Goal: Transaction & Acquisition: Purchase product/service

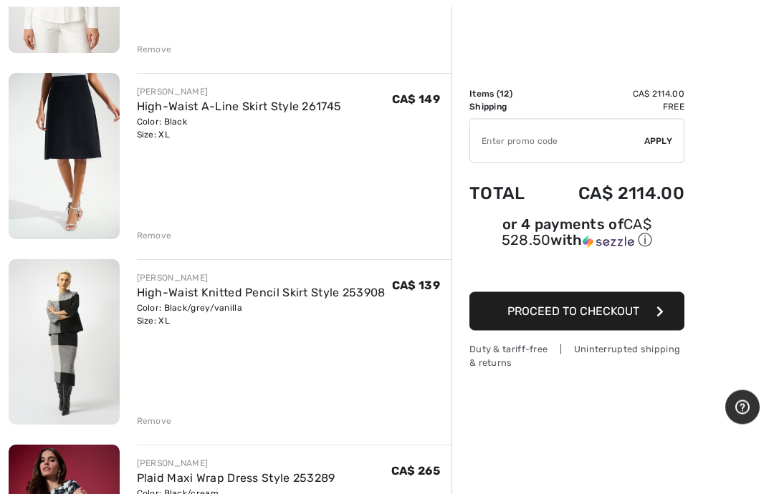
scroll to position [864, 0]
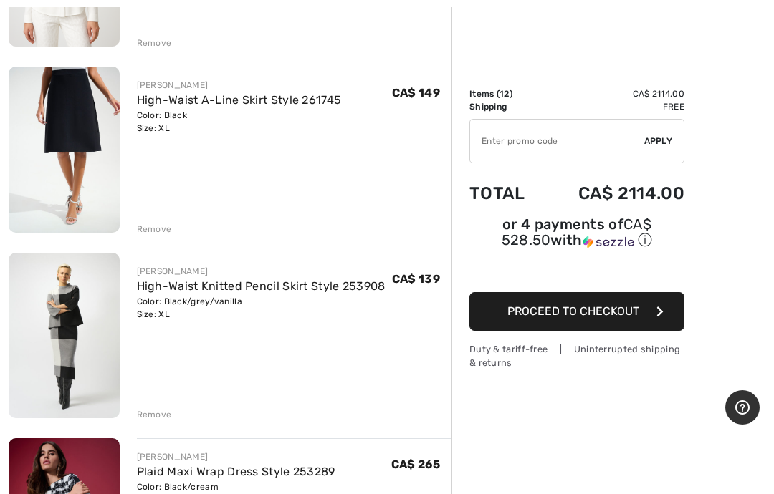
click at [155, 416] on div "Remove" at bounding box center [154, 414] width 35 height 13
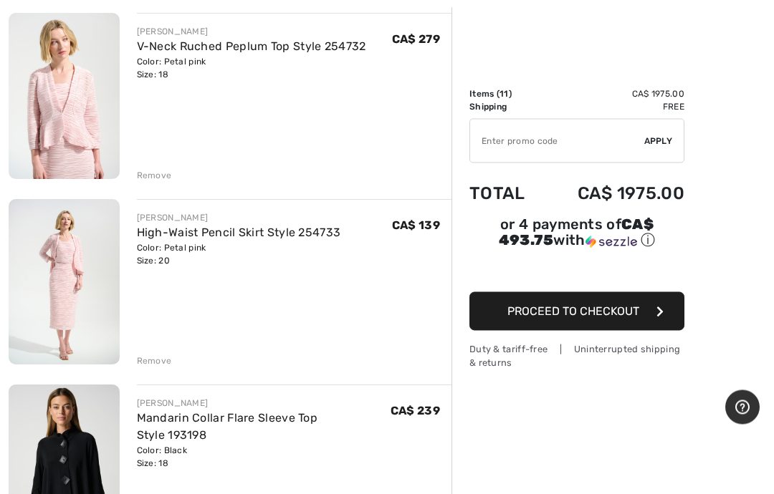
scroll to position [1476, 0]
click at [156, 362] on div "Remove" at bounding box center [154, 361] width 35 height 13
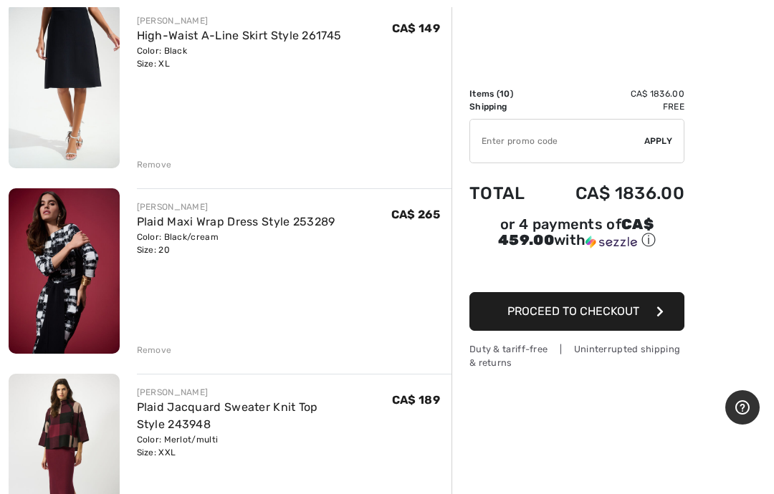
scroll to position [951, 0]
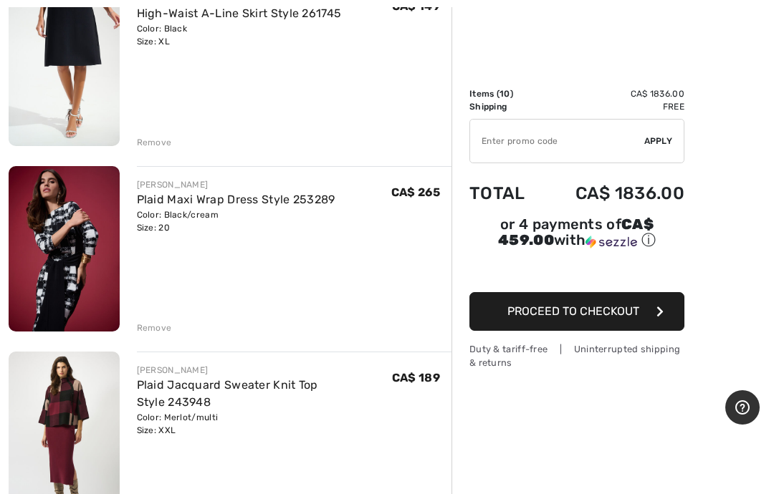
click at [159, 332] on div "Remove" at bounding box center [154, 328] width 35 height 13
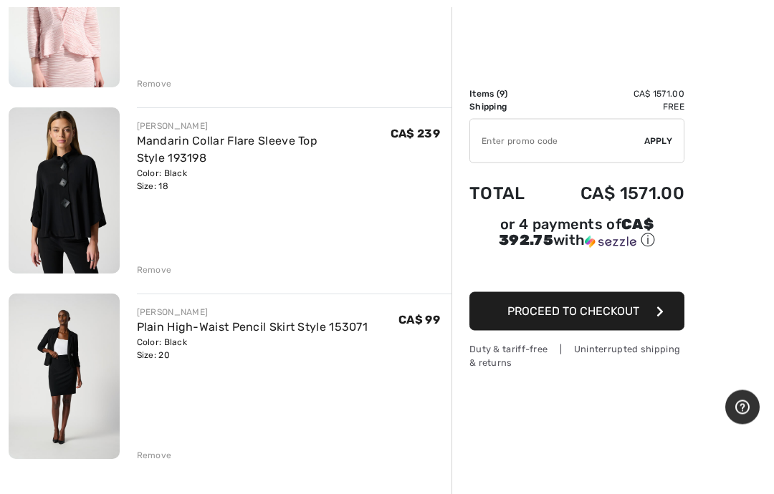
scroll to position [1382, 0]
click at [252, 332] on link "Plain High-Waist Pencil Skirt Style 153071" at bounding box center [252, 327] width 231 height 14
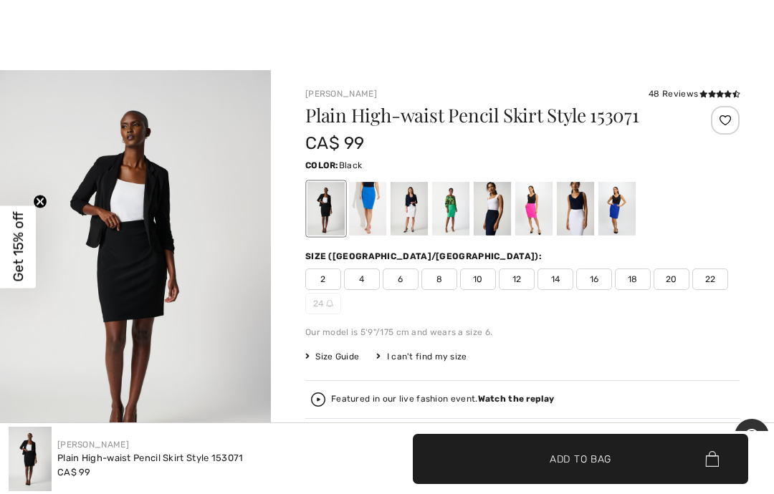
click at [337, 355] on span "Size Guide" at bounding box center [332, 356] width 54 height 13
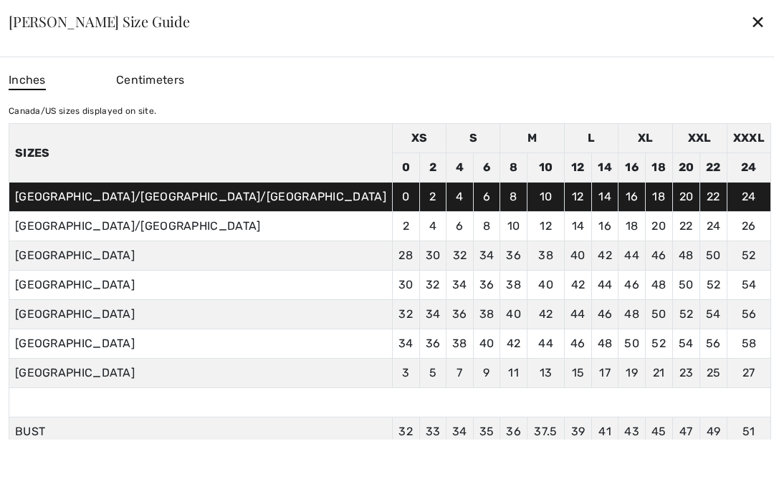
click at [645, 329] on td "50" at bounding box center [658, 314] width 27 height 29
click at [750, 37] on div "✕" at bounding box center [757, 21] width 15 height 30
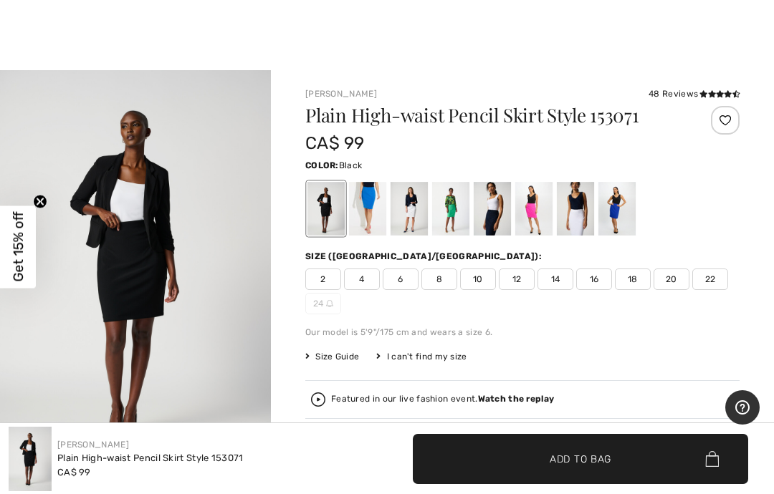
click at [673, 285] on span "20" at bounding box center [671, 279] width 36 height 21
click at [535, 453] on span "✔ Added to Bag Add to Bag" at bounding box center [522, 465] width 434 height 50
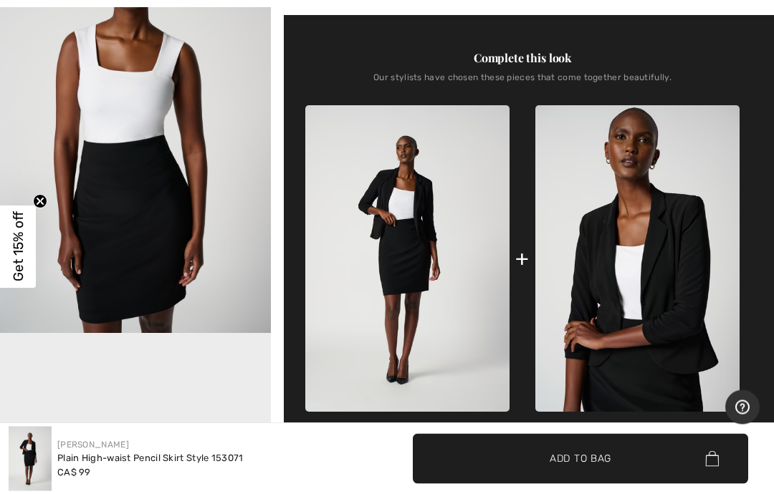
scroll to position [562, 0]
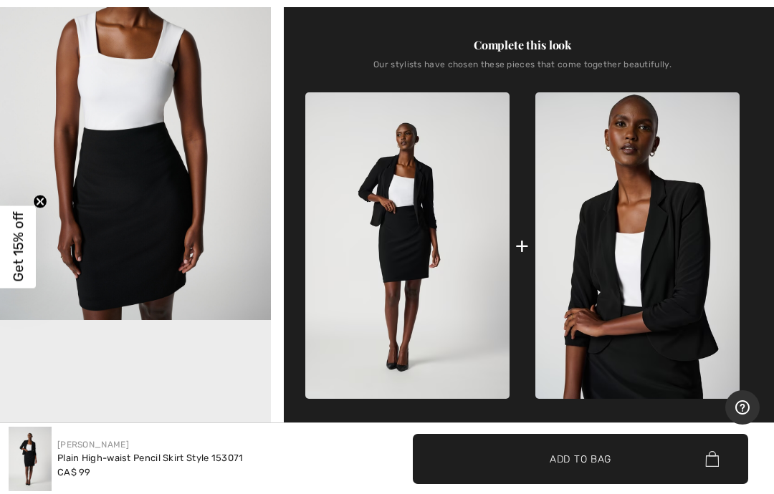
click at [676, 279] on img at bounding box center [637, 245] width 204 height 307
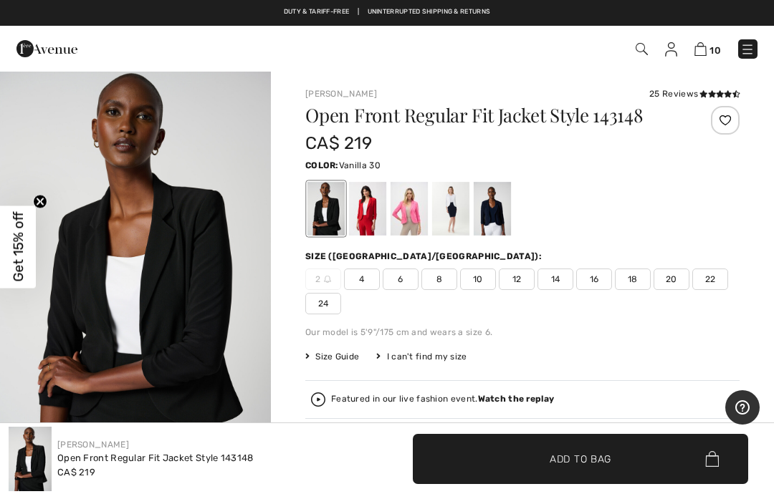
click at [453, 217] on div at bounding box center [450, 209] width 37 height 54
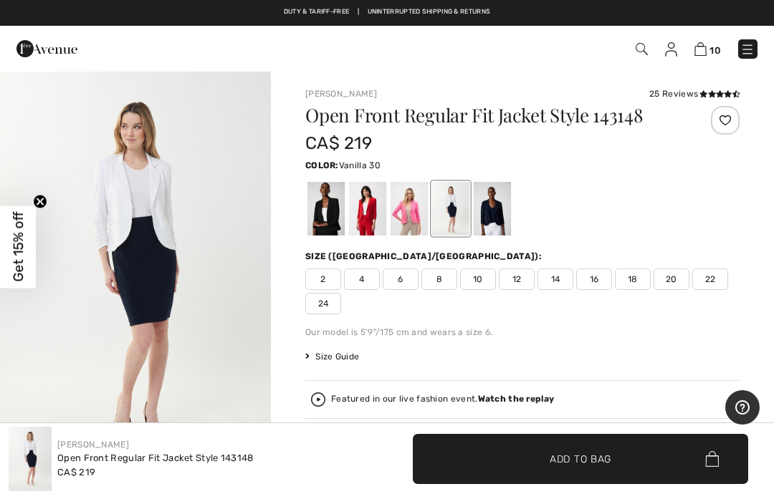
click at [637, 52] on img at bounding box center [641, 49] width 12 height 12
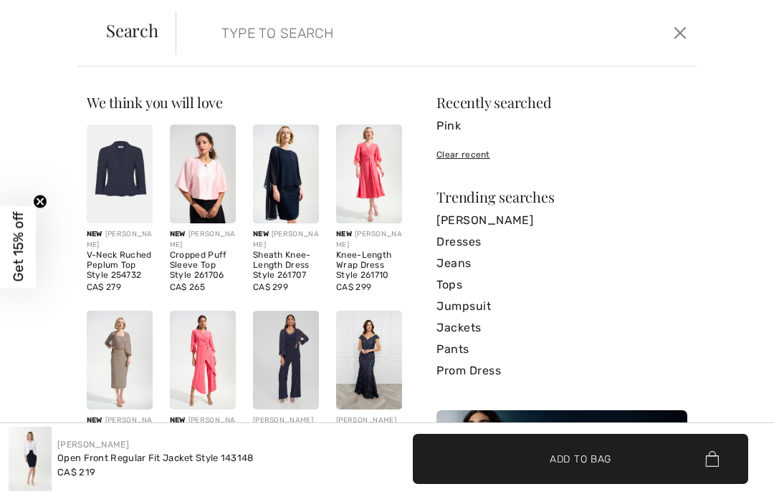
click at [296, 34] on input "search" at bounding box center [383, 32] width 345 height 43
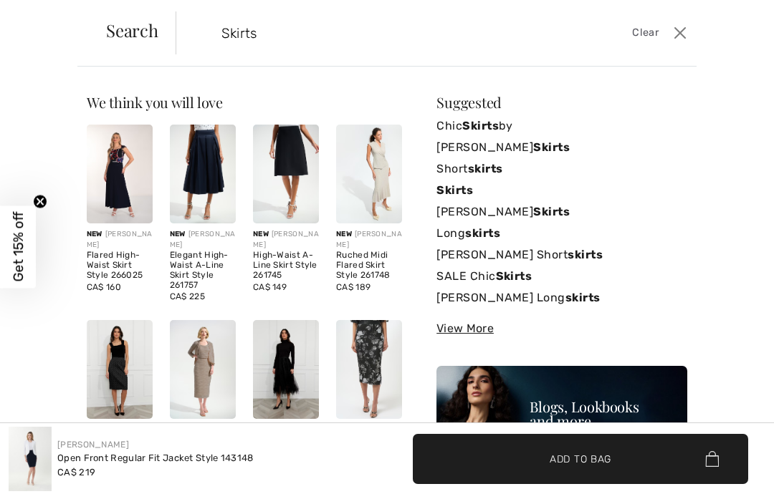
type input "Skirts"
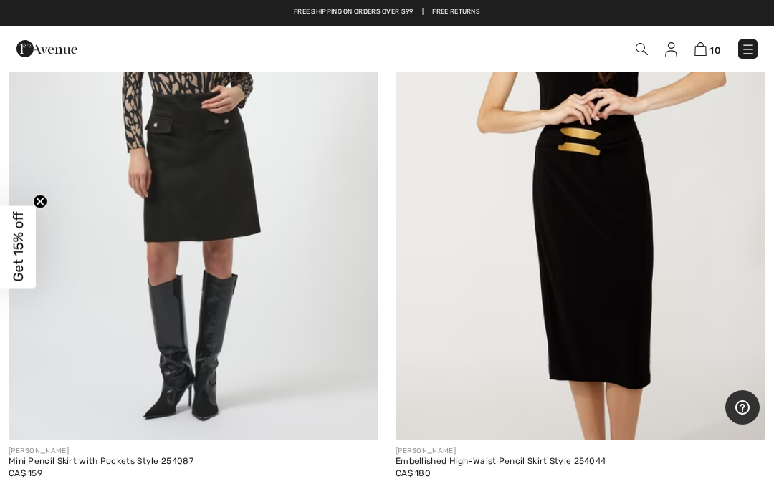
scroll to position [2793, 0]
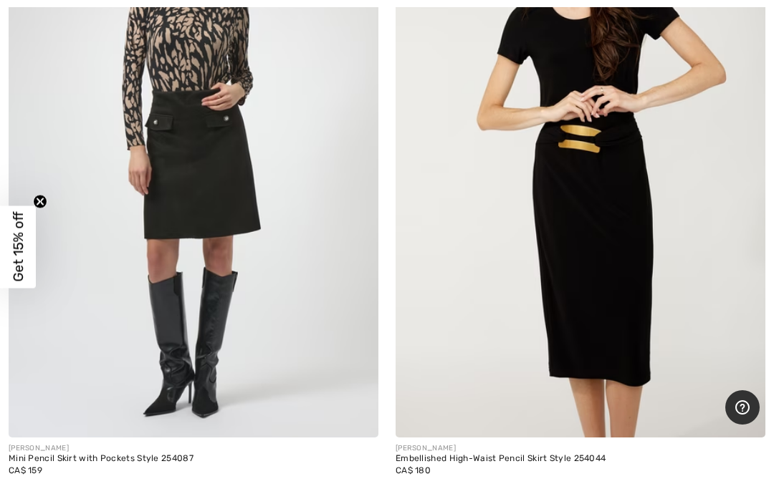
click at [175, 211] on img at bounding box center [194, 160] width 370 height 554
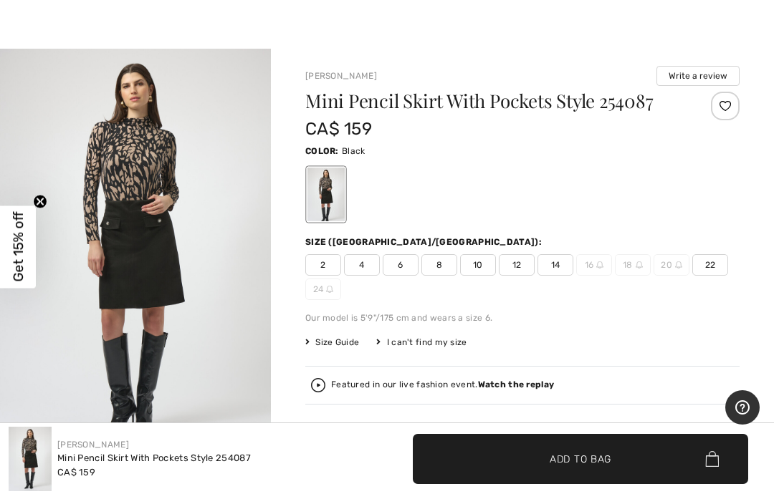
scroll to position [29, 0]
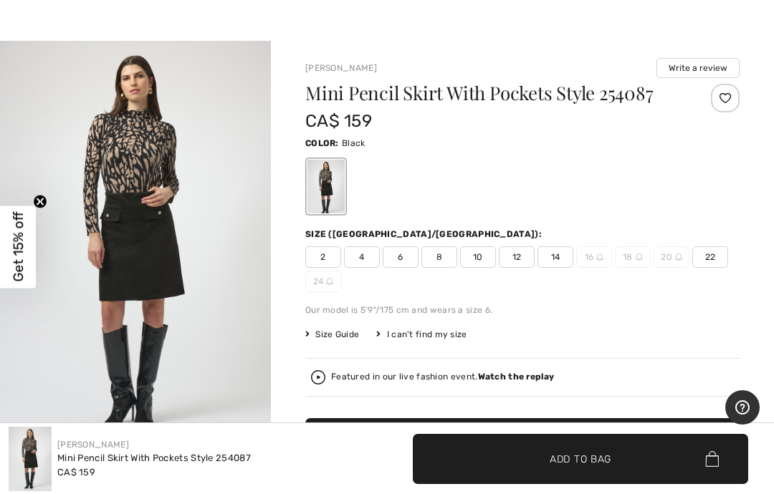
click at [716, 259] on span "22" at bounding box center [710, 256] width 36 height 21
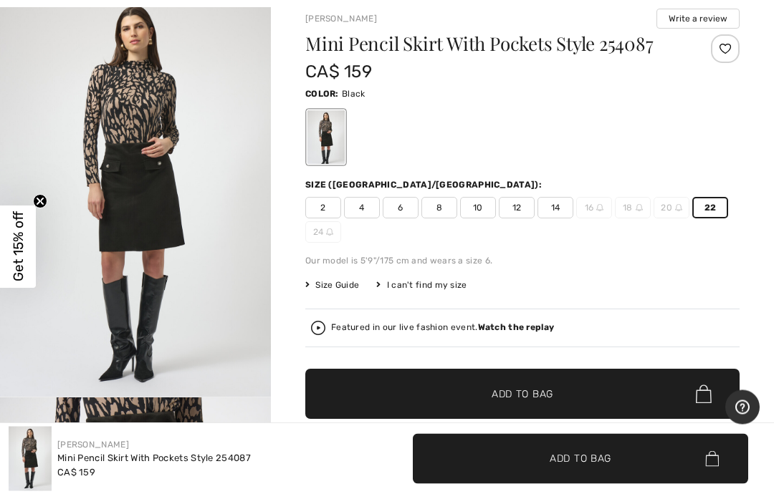
scroll to position [78, 0]
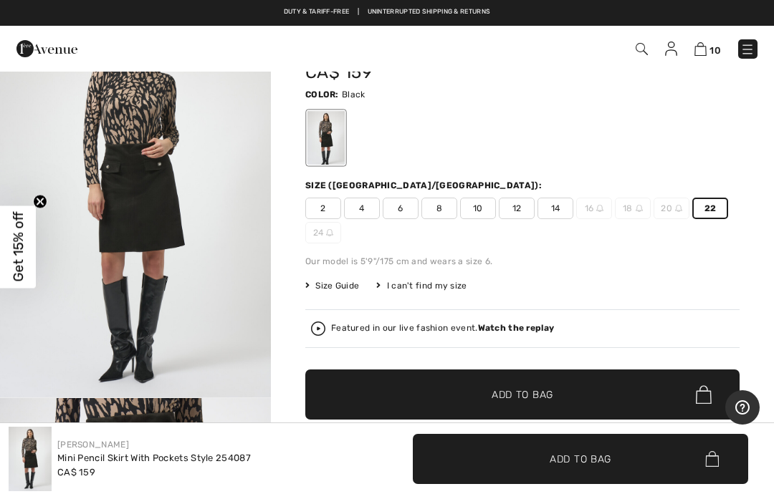
click at [546, 398] on span "Add to Bag" at bounding box center [522, 394] width 62 height 15
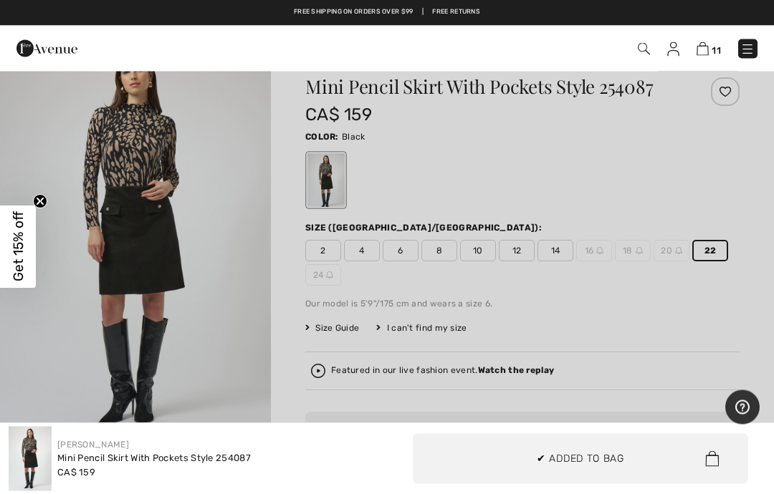
scroll to position [0, 0]
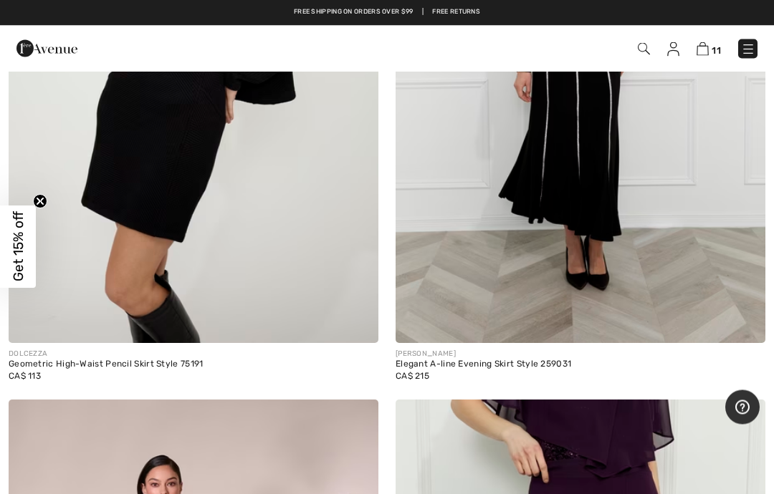
scroll to position [4416, 0]
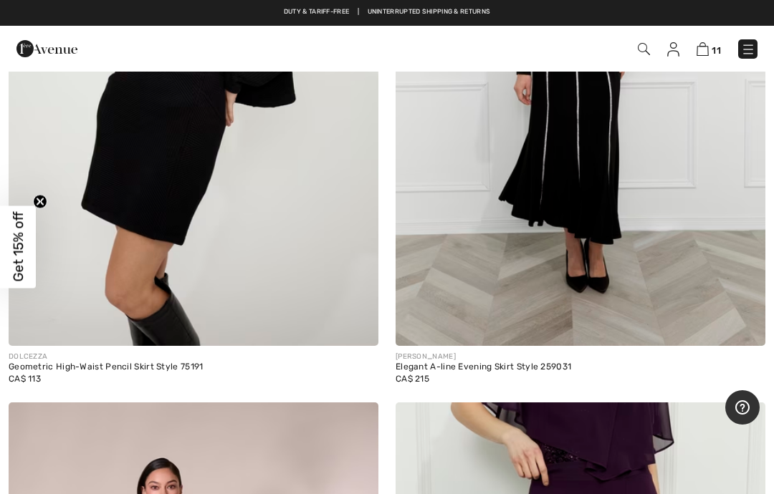
click at [168, 158] on img at bounding box center [194, 69] width 370 height 554
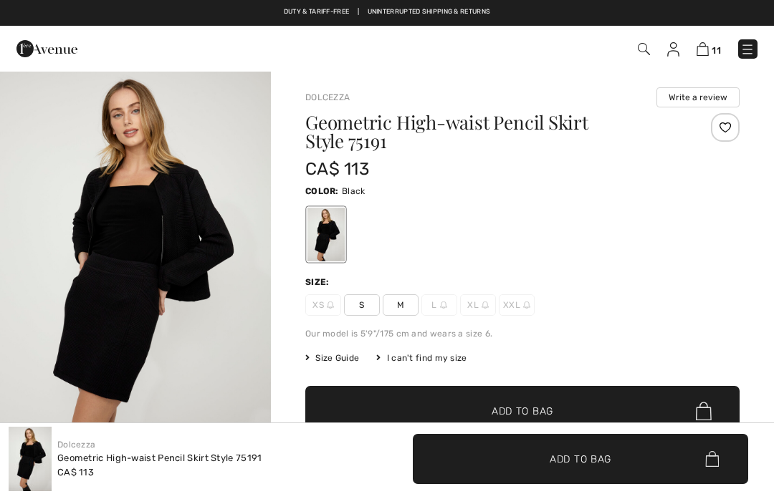
checkbox input "true"
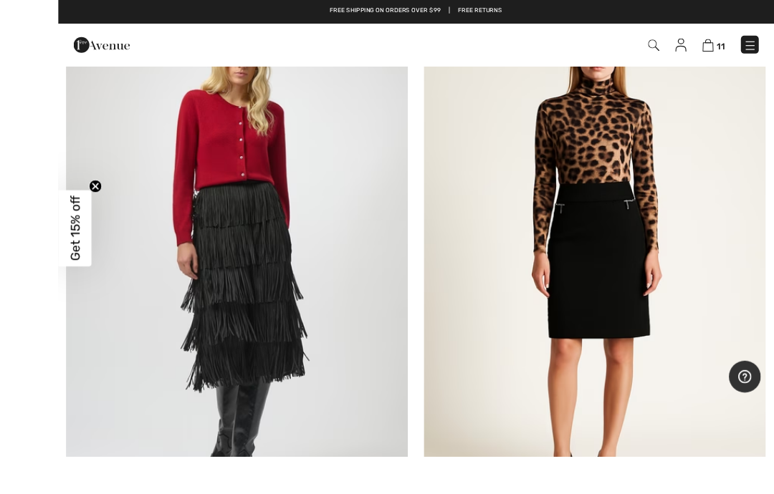
scroll to position [5445, 0]
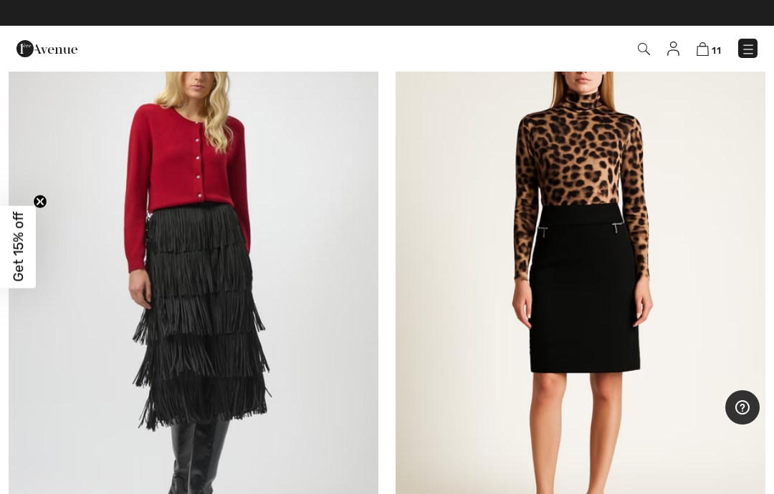
click at [599, 319] on img at bounding box center [580, 285] width 370 height 554
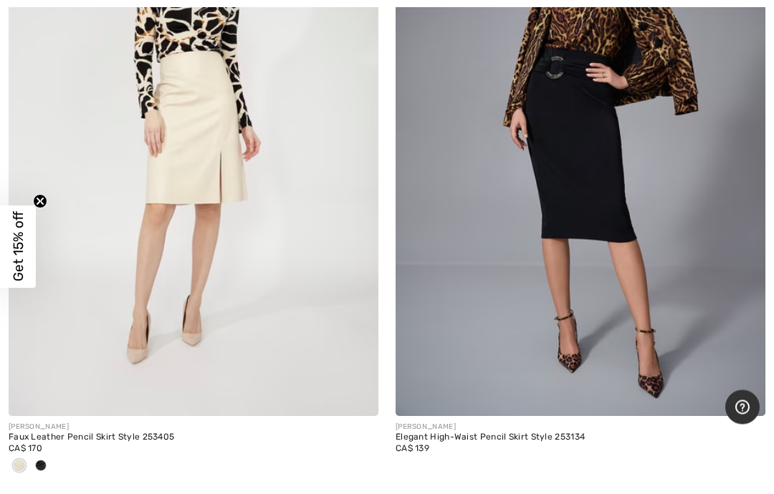
scroll to position [9449, 0]
click at [143, 315] on img at bounding box center [194, 139] width 370 height 554
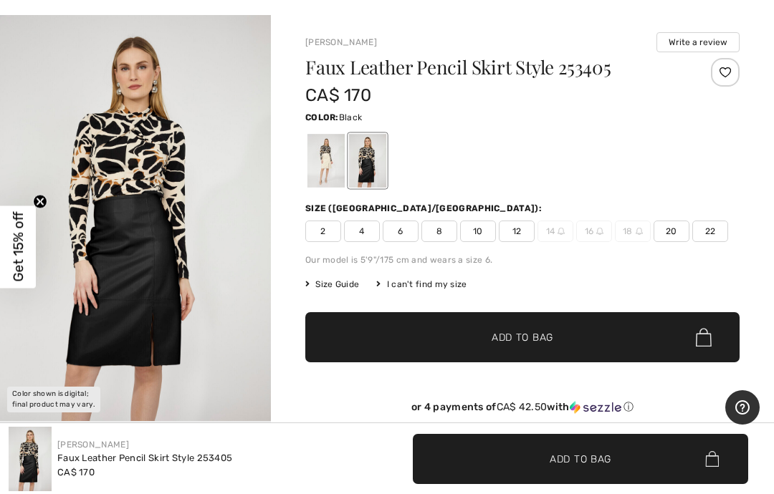
scroll to position [80, 0]
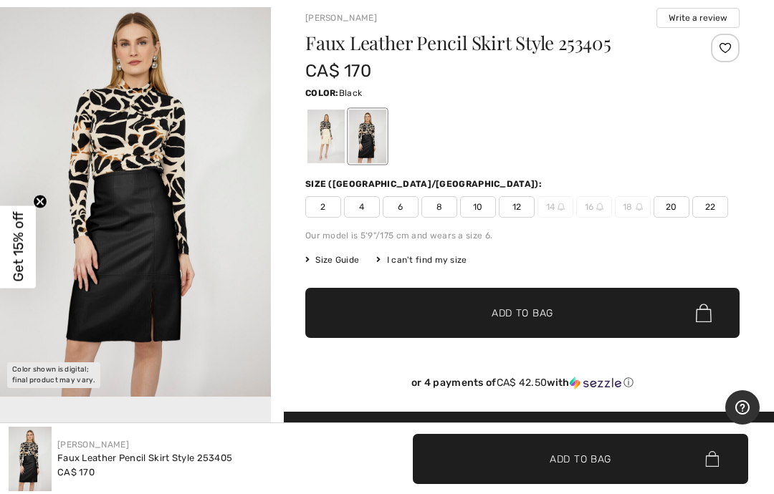
click at [352, 259] on span "Size Guide" at bounding box center [332, 260] width 54 height 13
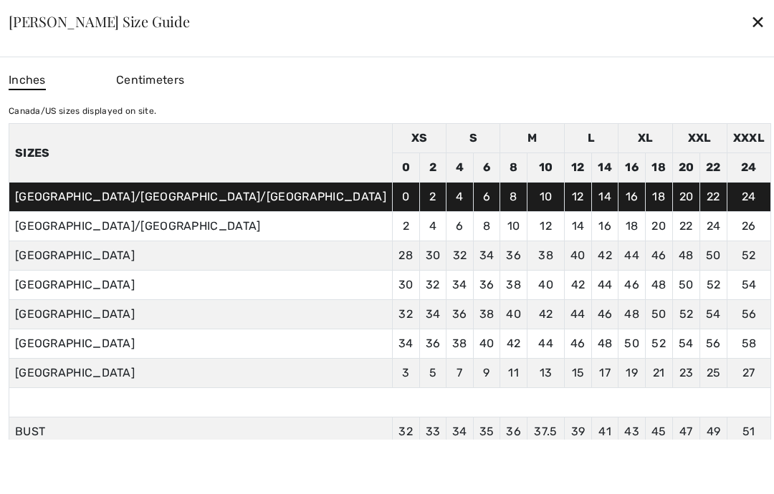
click at [750, 19] on div "✕" at bounding box center [757, 21] width 15 height 30
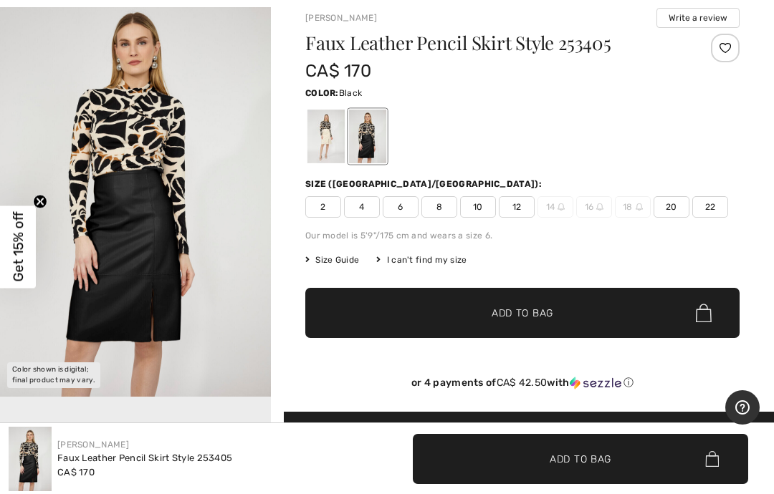
click at [676, 205] on span "20" at bounding box center [671, 206] width 36 height 21
click at [558, 306] on span "✔ Added to Bag Add to Bag" at bounding box center [522, 313] width 434 height 50
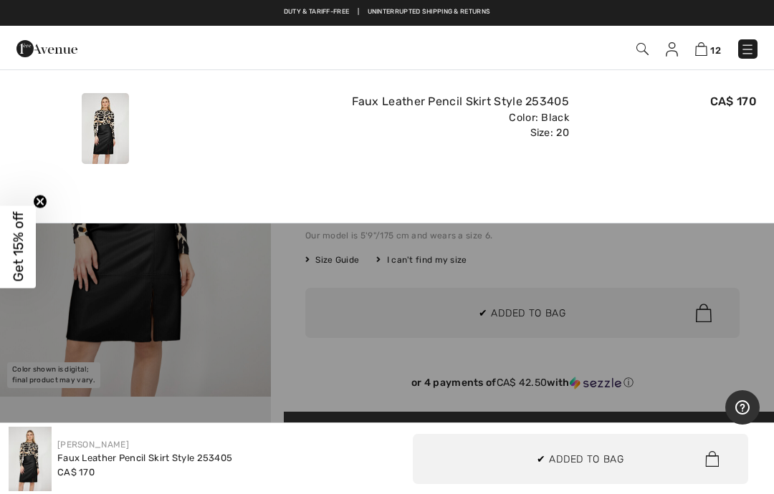
scroll to position [0, 0]
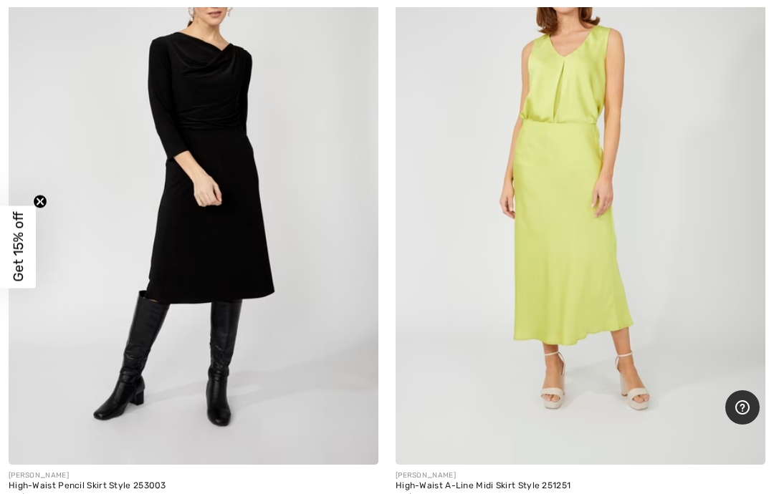
scroll to position [11239, 0]
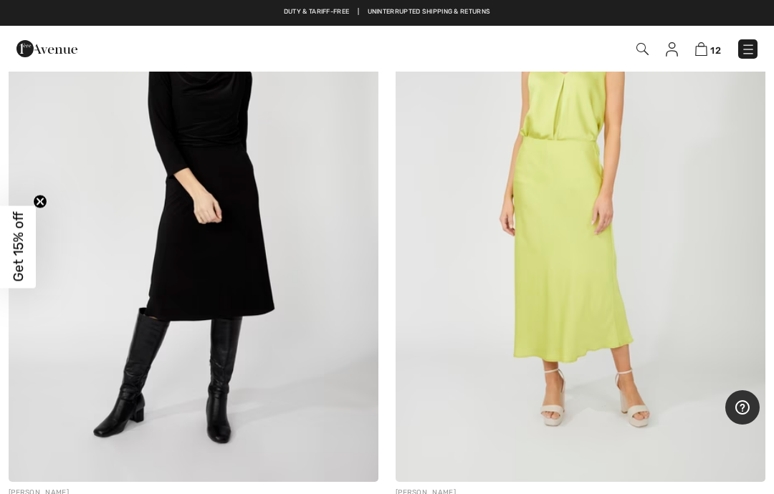
click at [305, 342] on img at bounding box center [194, 205] width 370 height 554
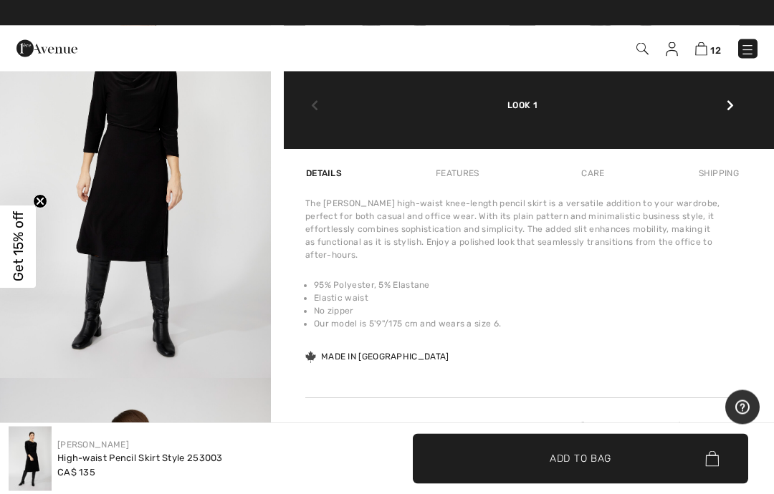
scroll to position [824, 0]
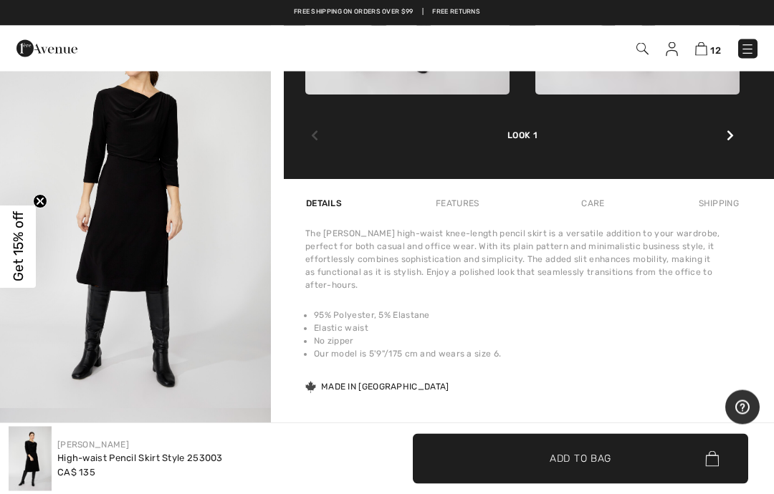
click at [151, 205] on img "3 / 4" at bounding box center [135, 206] width 271 height 406
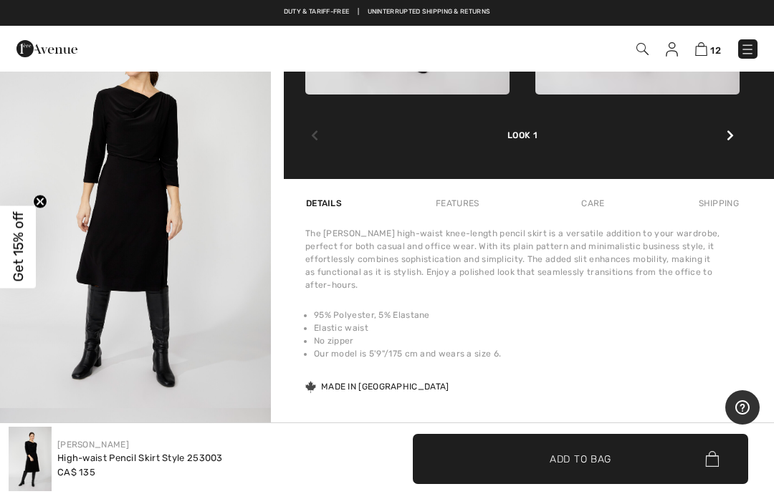
click at [149, 256] on img "3 / 4" at bounding box center [135, 205] width 271 height 406
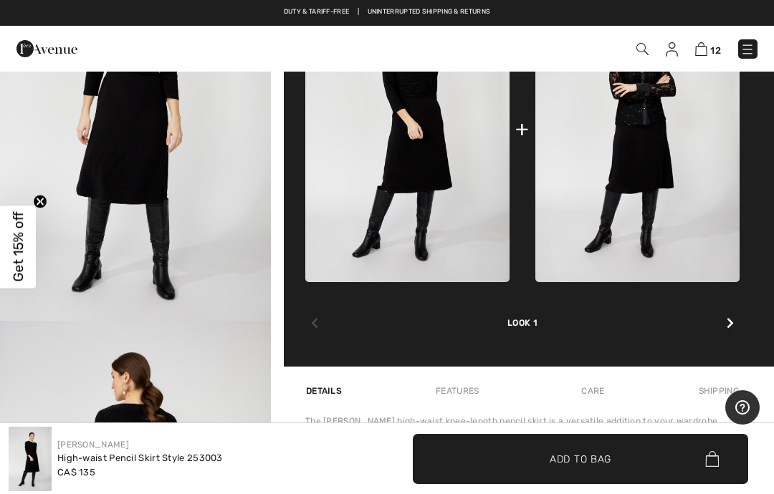
scroll to position [582, 0]
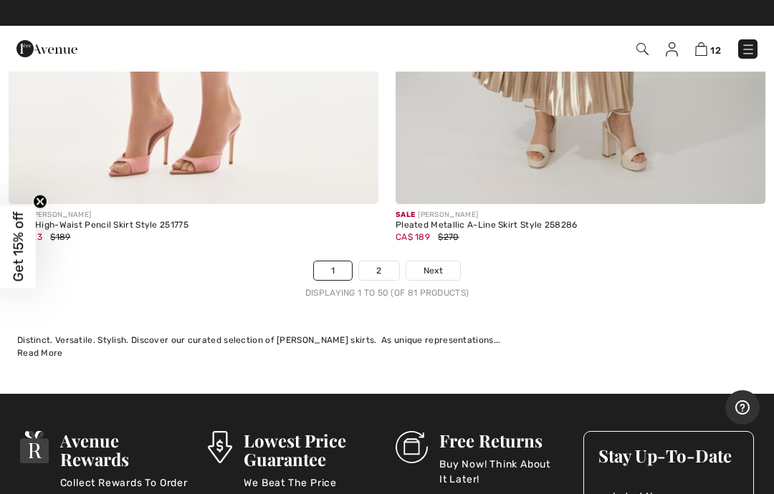
scroll to position [16084, 0]
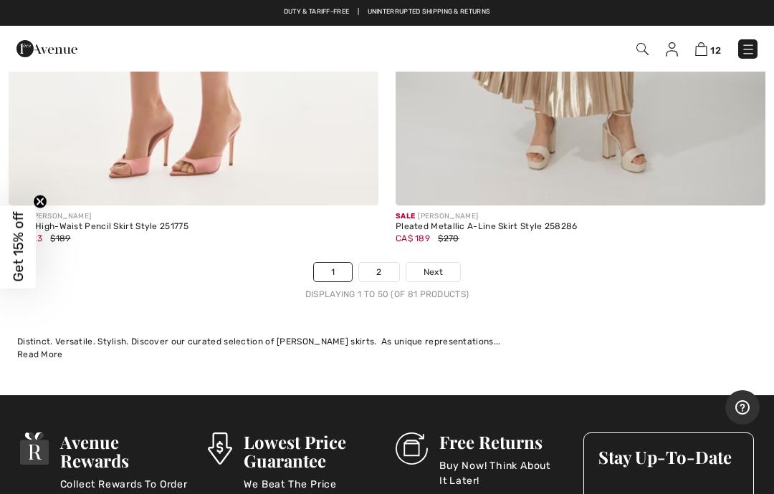
click at [382, 263] on link "2" at bounding box center [378, 272] width 39 height 19
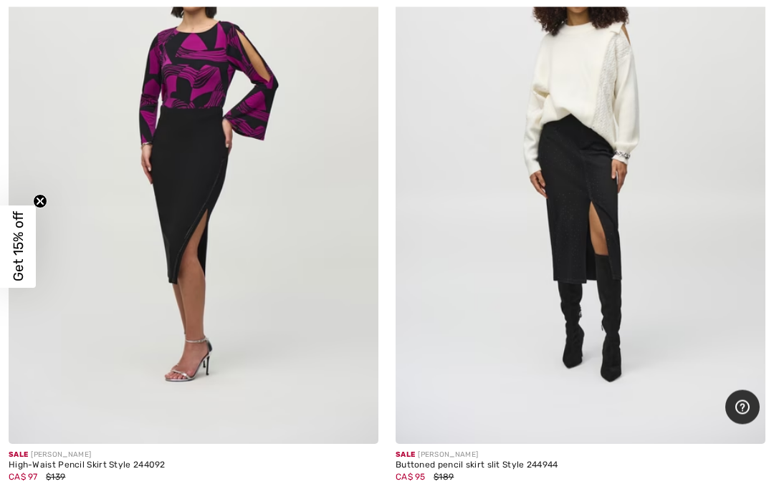
scroll to position [4323, 0]
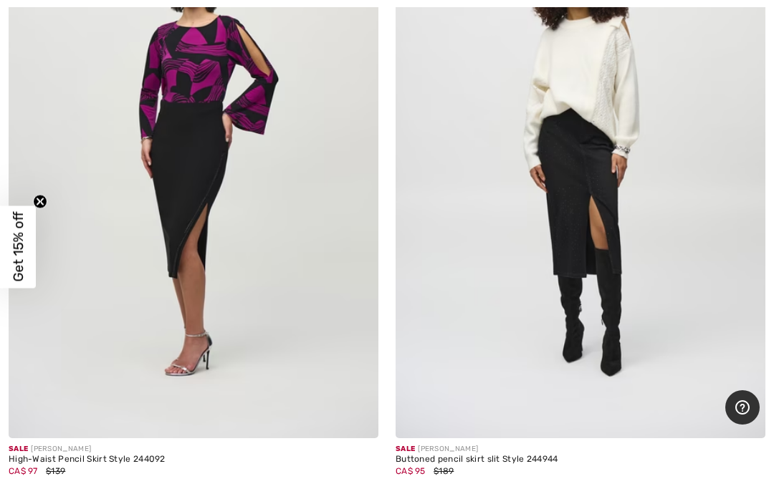
click at [145, 334] on img at bounding box center [194, 161] width 370 height 554
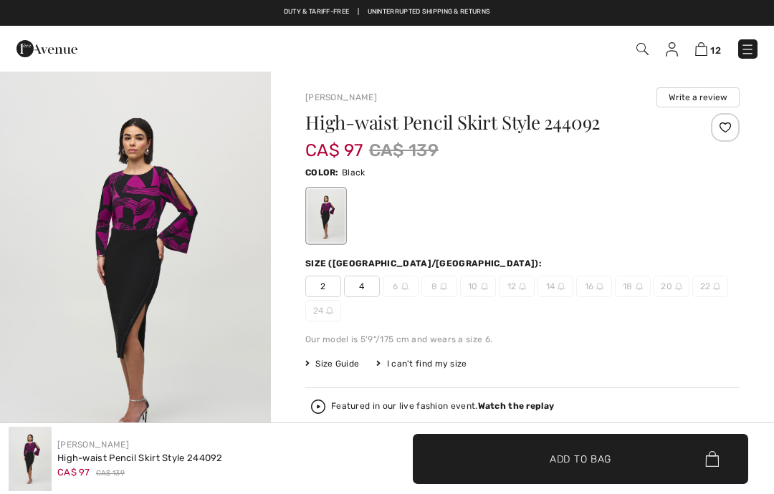
checkbox input "true"
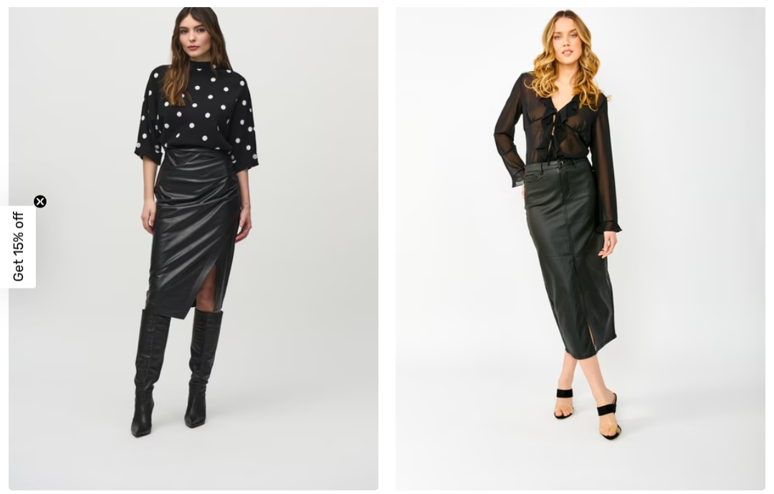
scroll to position [4894, 0]
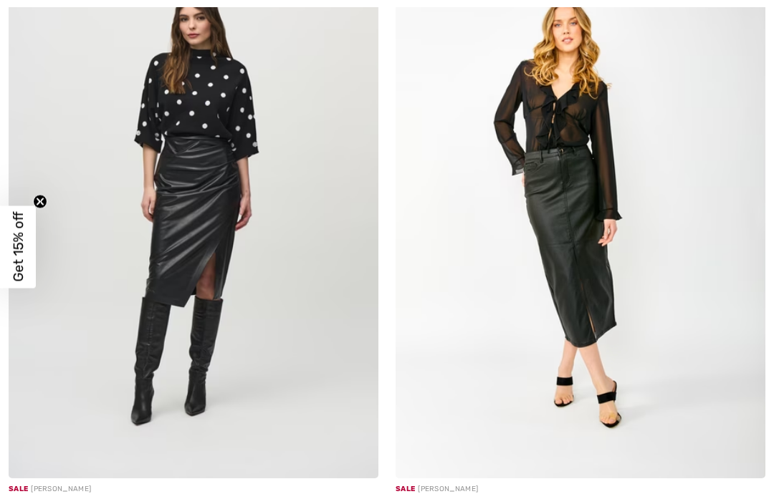
click at [110, 371] on img at bounding box center [194, 201] width 370 height 554
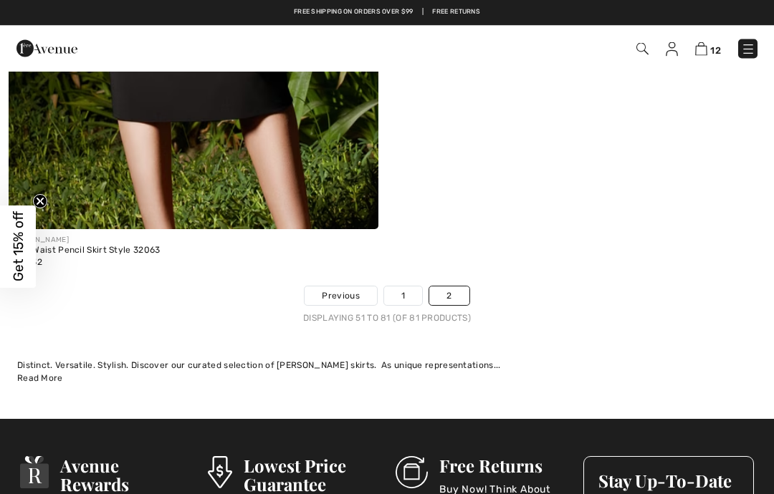
scroll to position [10223, 0]
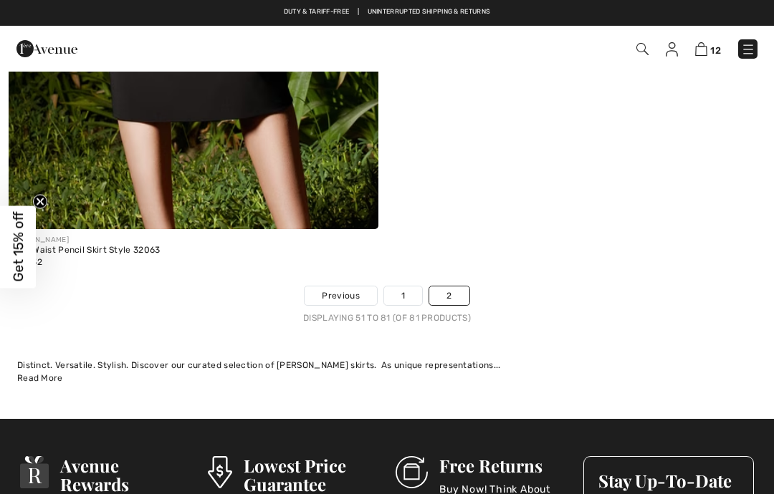
click at [705, 51] on img at bounding box center [701, 49] width 12 height 14
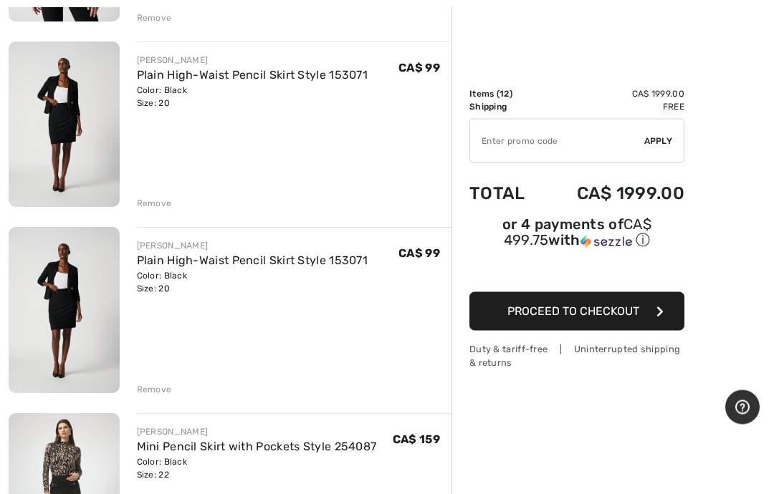
scroll to position [1634, 0]
click at [155, 387] on div "Remove" at bounding box center [154, 389] width 35 height 13
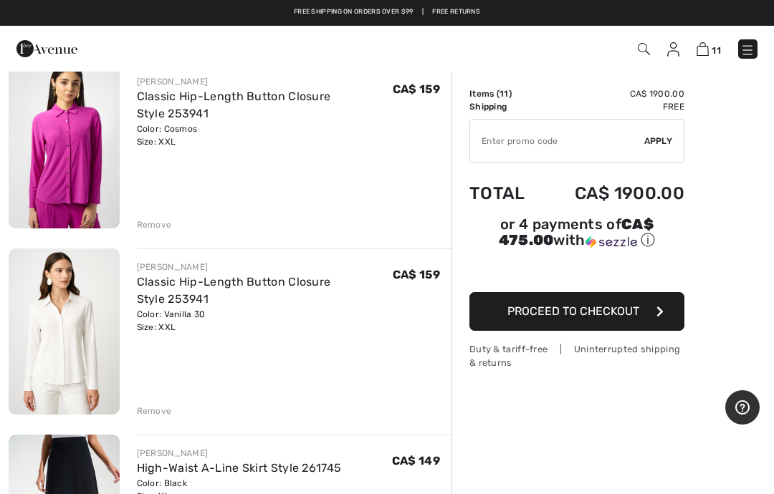
scroll to position [0, 0]
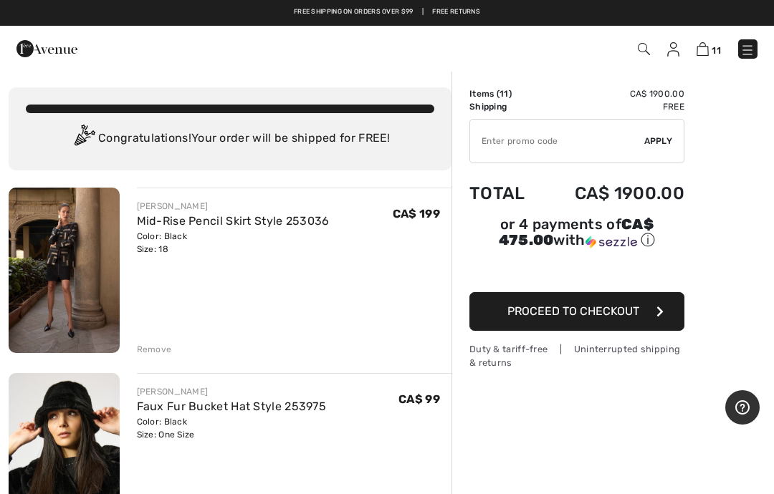
click at [523, 153] on input "TEXT" at bounding box center [557, 141] width 174 height 43
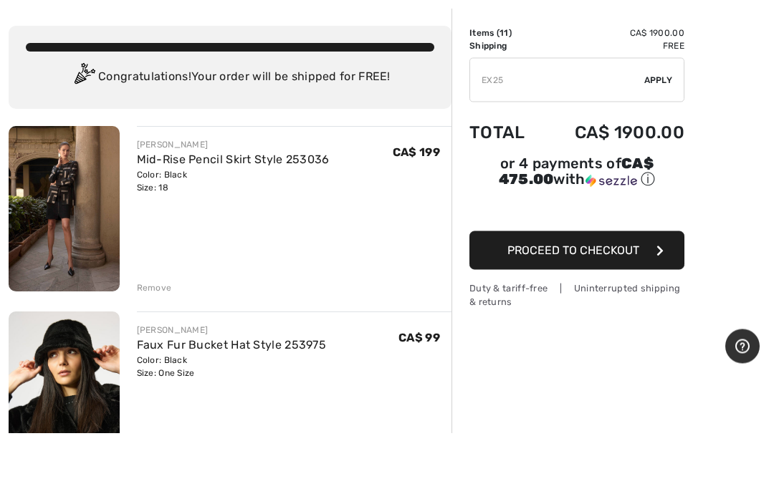
type input "EX25"
click at [655, 135] on span "Apply" at bounding box center [658, 141] width 29 height 13
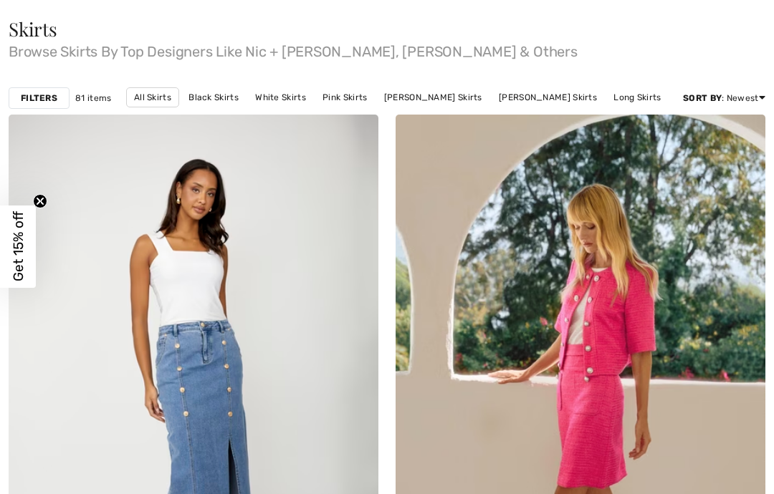
scroll to position [72, 0]
click at [589, 387] on img at bounding box center [580, 392] width 370 height 554
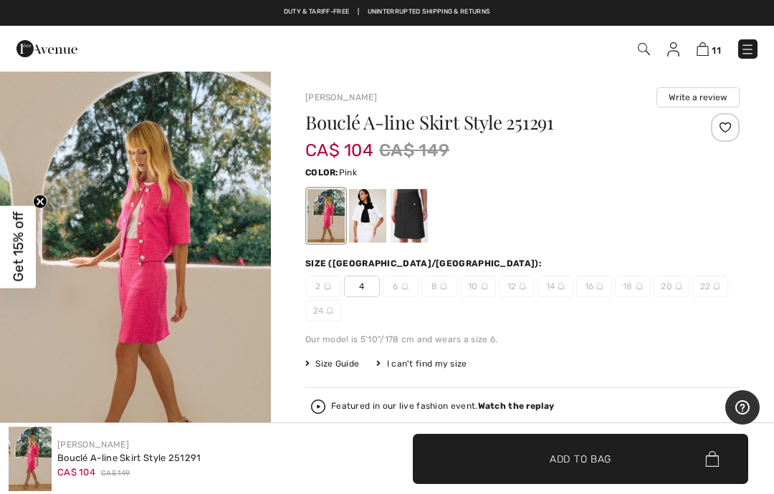
click at [415, 218] on div at bounding box center [408, 216] width 37 height 54
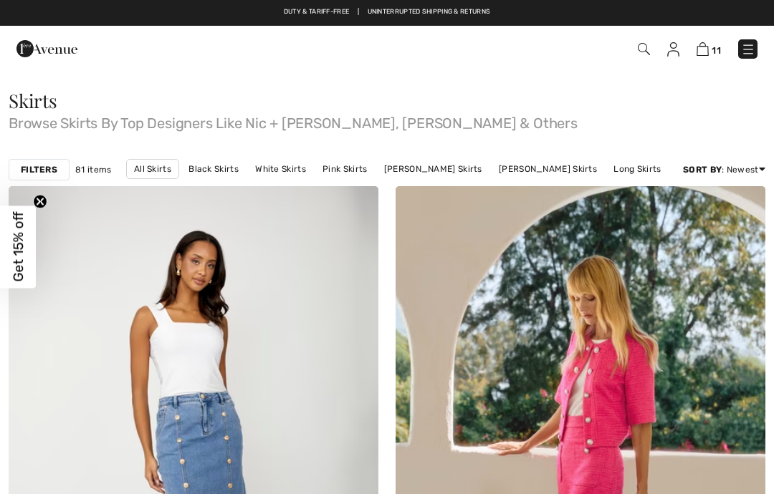
click at [749, 44] on img at bounding box center [748, 49] width 14 height 14
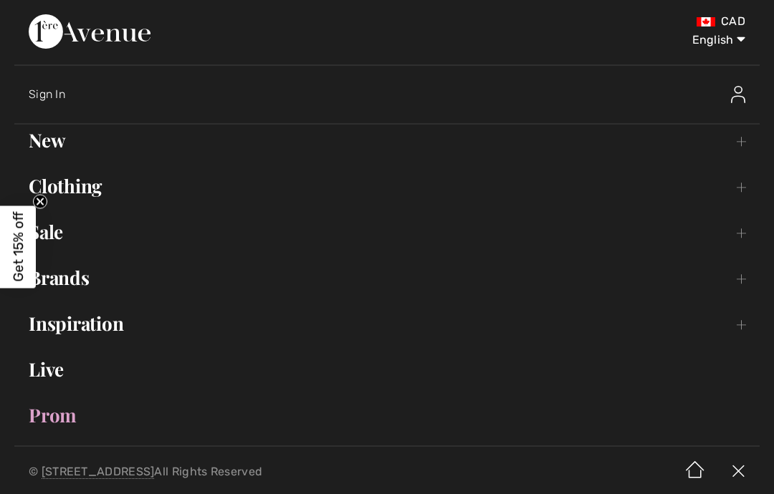
click at [733, 95] on img at bounding box center [738, 94] width 14 height 17
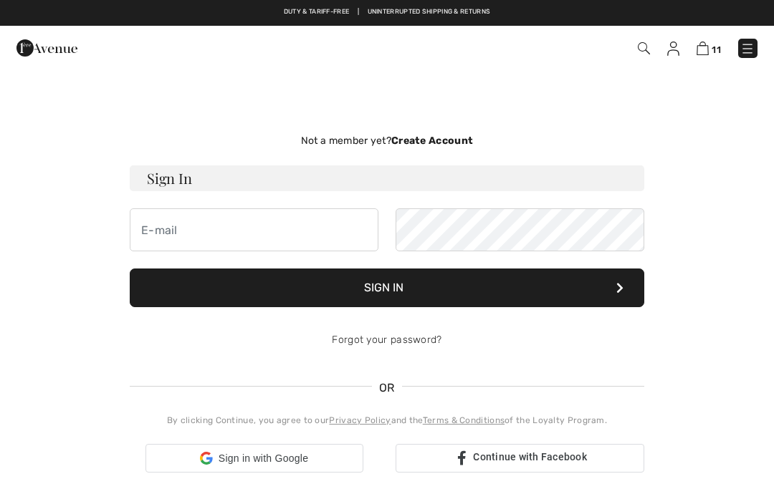
checkbox input "true"
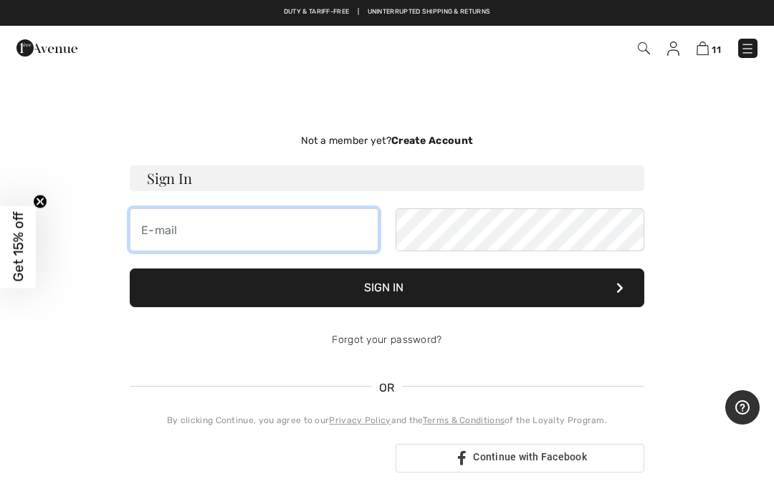
click at [178, 233] on input "email" at bounding box center [254, 229] width 249 height 43
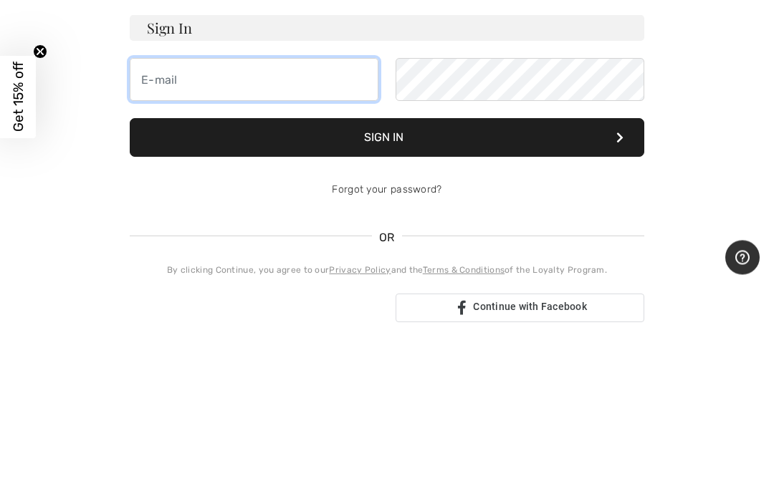
type input "[PERSON_NAME][EMAIL_ADDRESS][DOMAIN_NAME]"
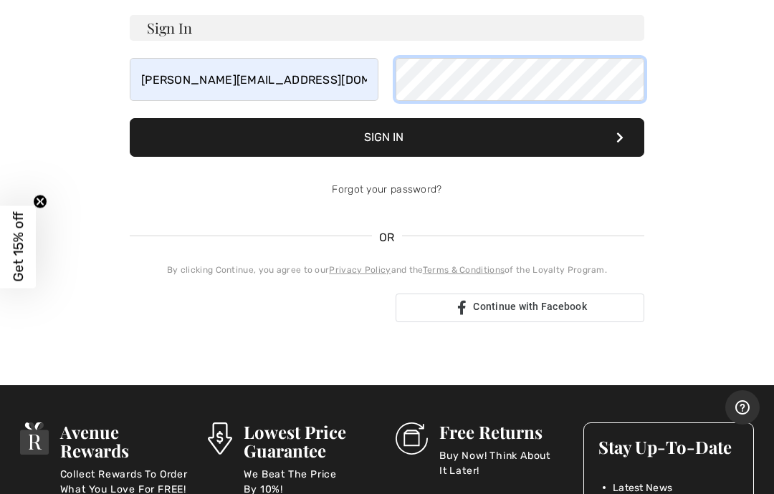
scroll to position [150, 0]
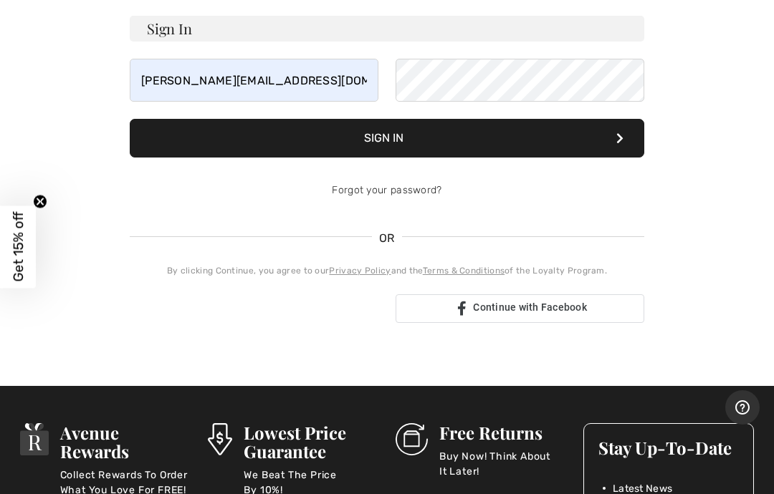
click at [422, 133] on button "Sign In" at bounding box center [387, 138] width 514 height 39
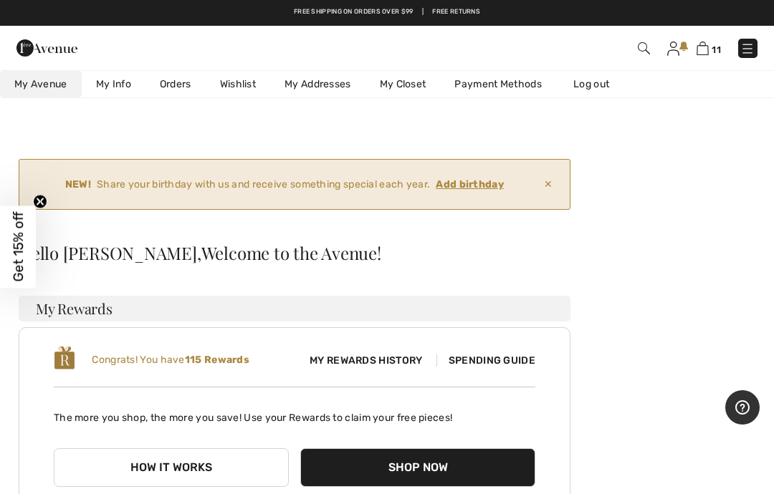
click at [493, 186] on ins "Add birthday" at bounding box center [469, 184] width 68 height 12
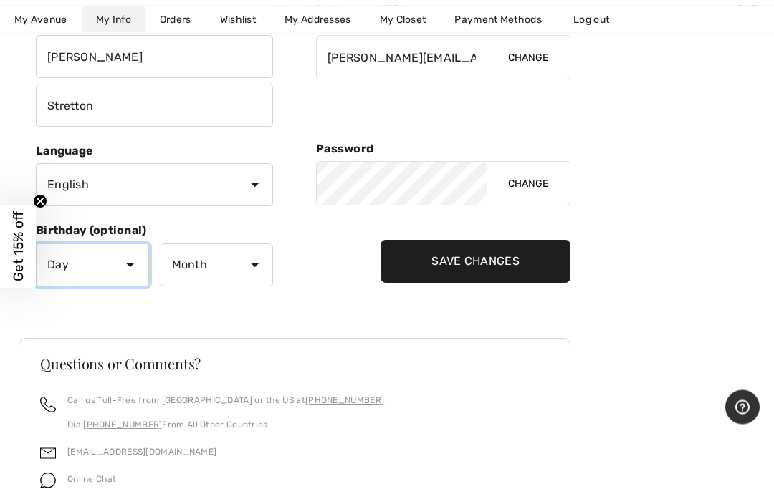
click at [128, 269] on select "Day 1 2 3 4 5 6 7 8 9 10 11 12 13 14 15 16 17 18 19 20 21 22 23 24 25 26 27 28 …" at bounding box center [92, 265] width 113 height 43
select select "28"
click at [254, 270] on select "Month January February March April May June July August September October Novem…" at bounding box center [216, 265] width 113 height 43
select select "11"
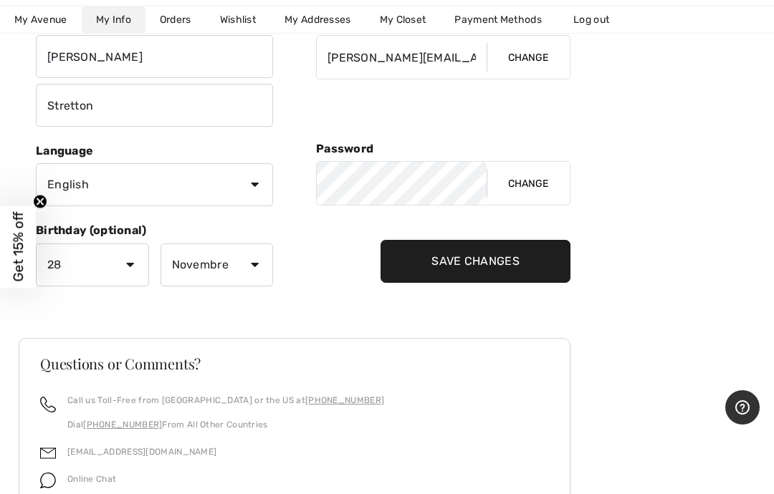
click at [506, 264] on input "Save Changes" at bounding box center [475, 261] width 190 height 43
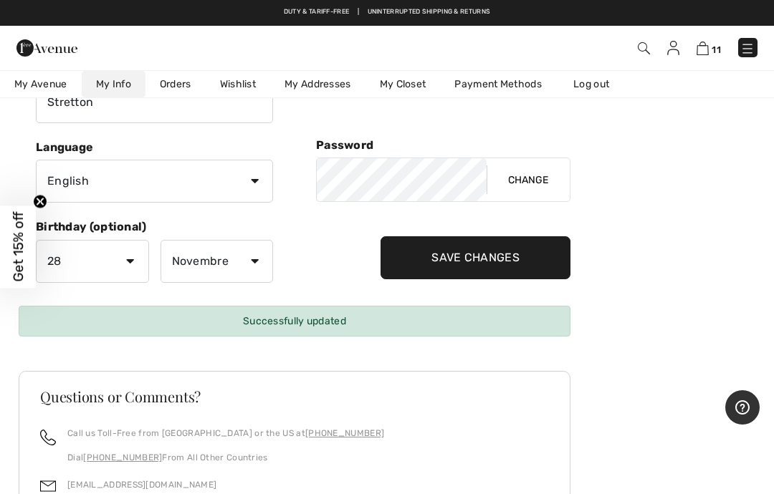
scroll to position [0, 0]
